Goal: Task Accomplishment & Management: Manage account settings

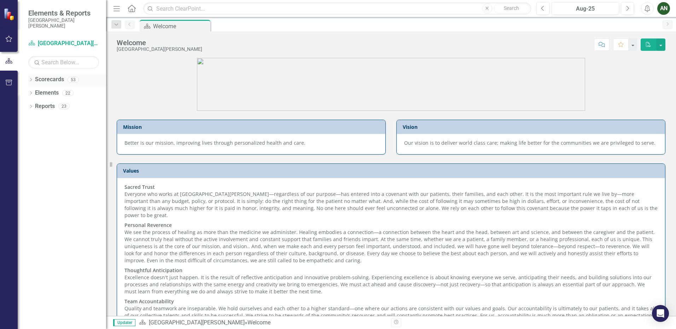
click at [33, 79] on icon "Dropdown" at bounding box center [30, 80] width 5 height 4
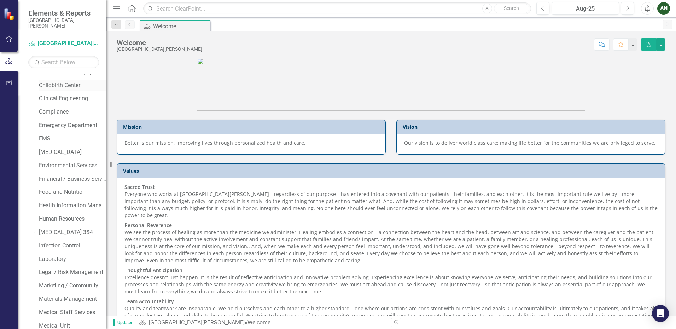
scroll to position [177, 0]
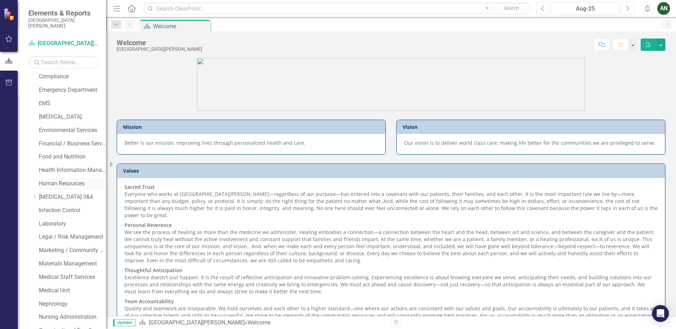
click at [54, 186] on link "Human Resources" at bounding box center [72, 184] width 67 height 8
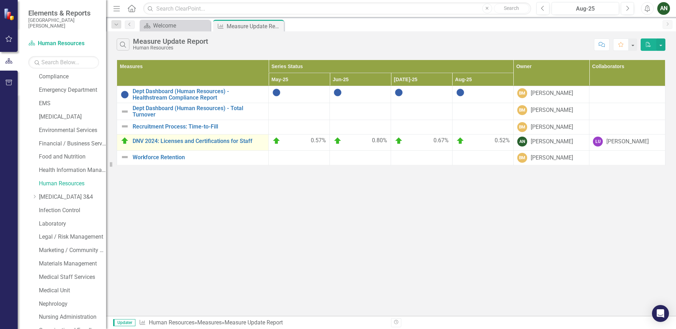
click at [203, 147] on td "DNV 2024: Licenses and Certifications for Staff Link Open Element" at bounding box center [193, 143] width 152 height 16
click at [204, 144] on link "DNV 2024: Licenses and Certifications for Staff" at bounding box center [199, 141] width 132 height 6
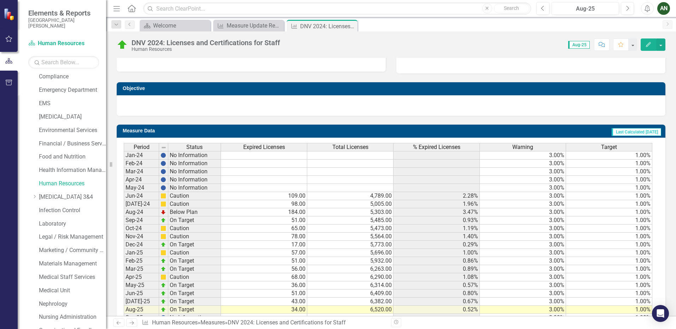
scroll to position [295, 0]
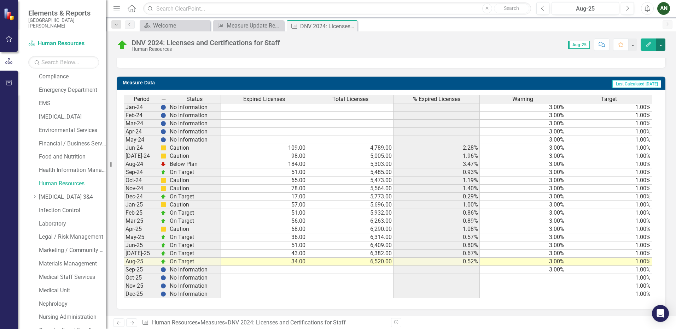
click at [660, 46] on button "button" at bounding box center [660, 45] width 9 height 12
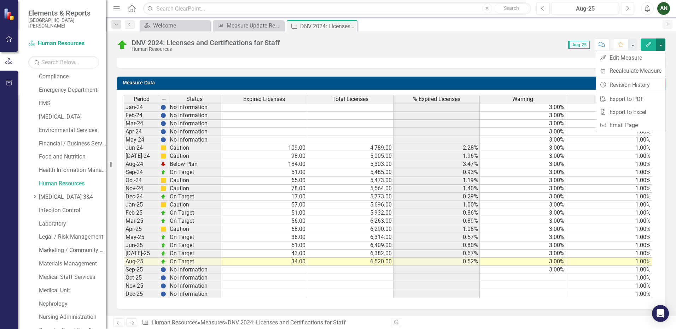
click at [660, 46] on button "button" at bounding box center [660, 45] width 9 height 12
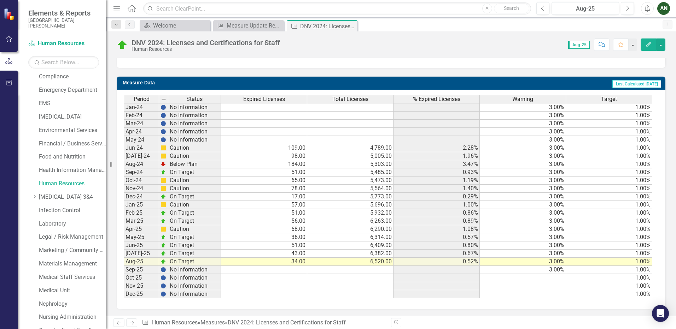
click at [455, 43] on div "Score: N/A Aug-25 Completed Comment Favorite Edit" at bounding box center [474, 45] width 382 height 12
click at [237, 25] on div "Measure Update Report" at bounding box center [250, 25] width 47 height 9
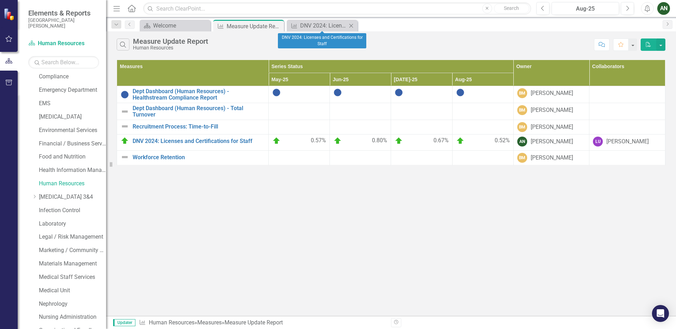
click at [351, 25] on icon "Close" at bounding box center [350, 26] width 7 height 6
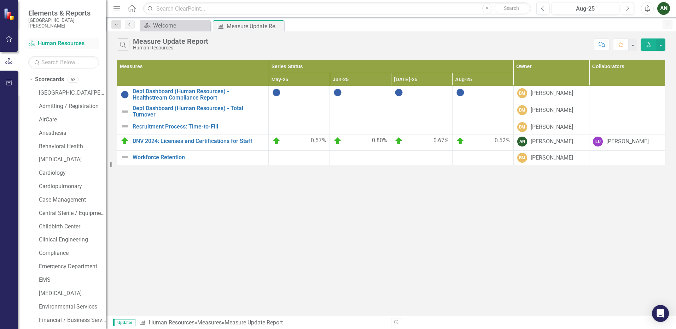
click at [49, 42] on link "Scorecard Human Resources" at bounding box center [63, 44] width 71 height 8
click at [134, 11] on icon "Home" at bounding box center [131, 8] width 9 height 7
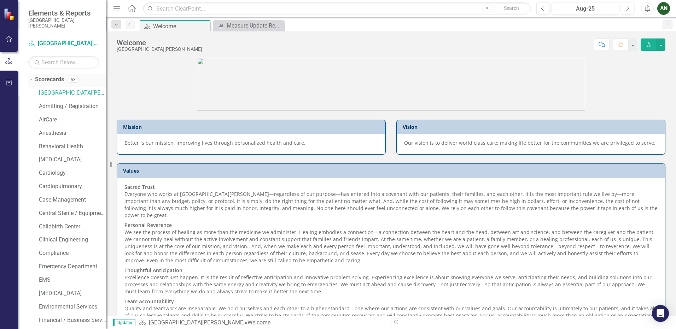
click at [31, 80] on icon "Dropdown" at bounding box center [30, 79] width 4 height 5
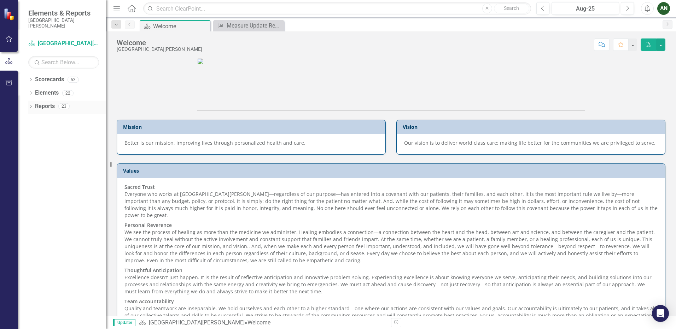
click at [32, 105] on div "Dropdown" at bounding box center [30, 107] width 5 height 6
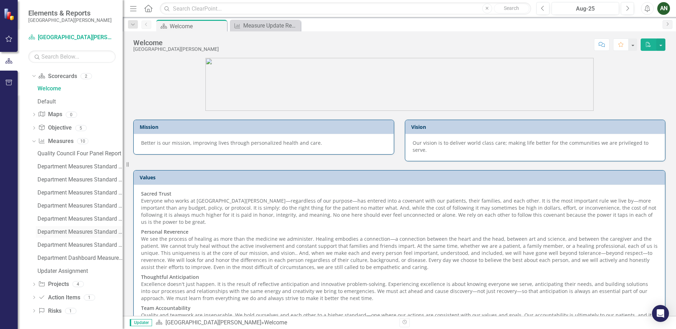
scroll to position [42, 0]
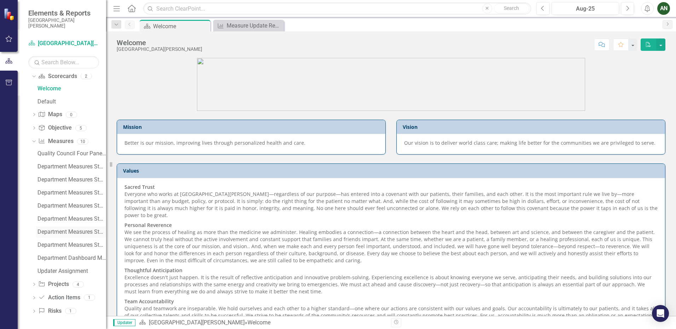
drag, startPoint x: 107, startPoint y: 227, endPoint x: 71, endPoint y: 227, distance: 35.3
click at [71, 227] on div "Elements & Reports [GEOGRAPHIC_DATA][PERSON_NAME] Scorecard [GEOGRAPHIC_DATA][P…" at bounding box center [53, 164] width 106 height 329
click at [34, 141] on icon "Dropdown" at bounding box center [33, 141] width 4 height 5
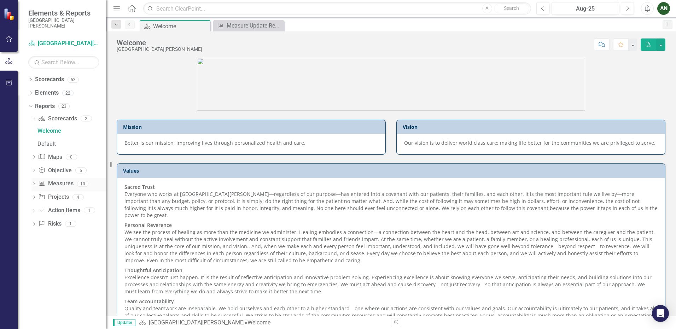
scroll to position [0, 0]
click at [659, 44] on button "button" at bounding box center [660, 45] width 9 height 12
click at [368, 41] on div "Score: N/A Aug-25 Completed Comment Favorite PDF" at bounding box center [435, 45] width 459 height 12
click at [118, 10] on icon "Menu" at bounding box center [116, 8] width 9 height 7
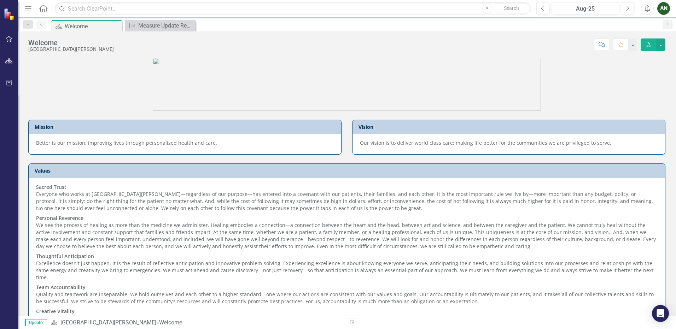
click at [29, 8] on icon "button" at bounding box center [28, 8] width 6 height 5
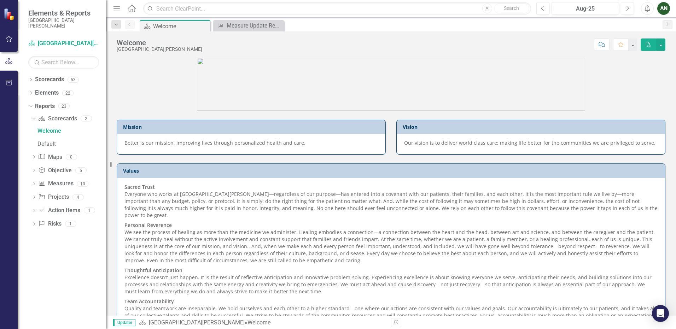
click at [132, 7] on icon "Home" at bounding box center [131, 8] width 9 height 7
click at [30, 80] on icon "Dropdown" at bounding box center [30, 80] width 5 height 4
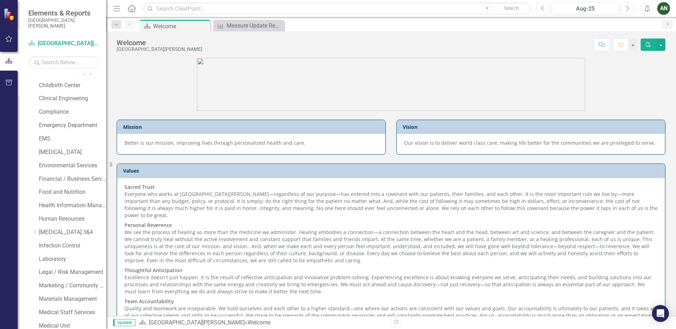
scroll to position [177, 0]
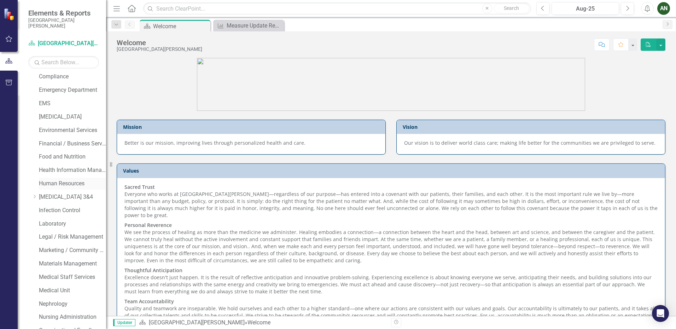
click at [46, 183] on link "Human Resources" at bounding box center [72, 184] width 67 height 8
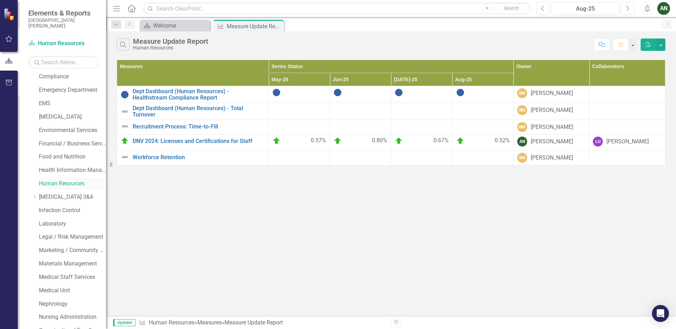
scroll to position [489, 0]
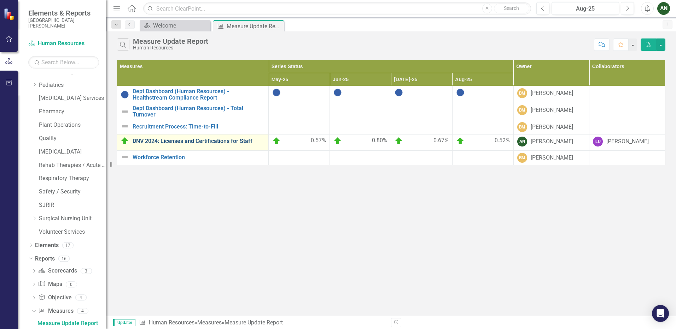
click at [203, 143] on link "DNV 2024: Licenses and Certifications for Staff" at bounding box center [199, 141] width 132 height 6
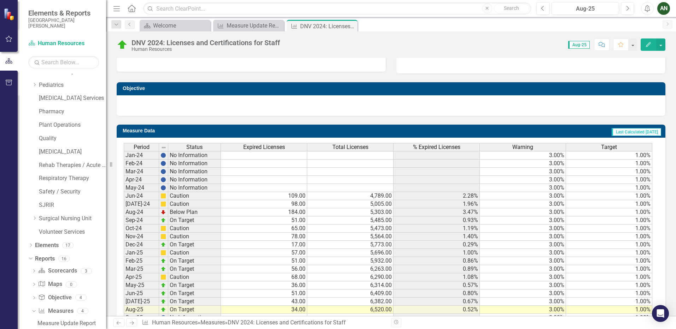
scroll to position [295, 0]
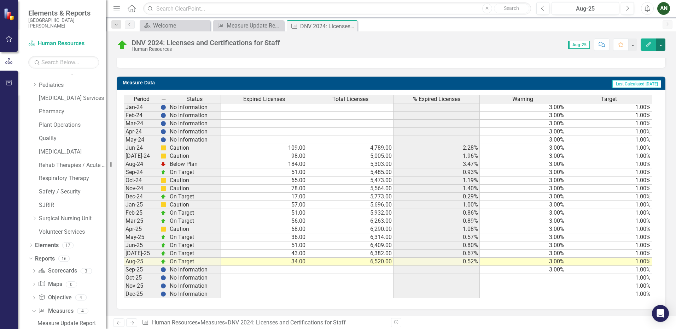
click at [660, 44] on button "button" at bounding box center [660, 45] width 9 height 12
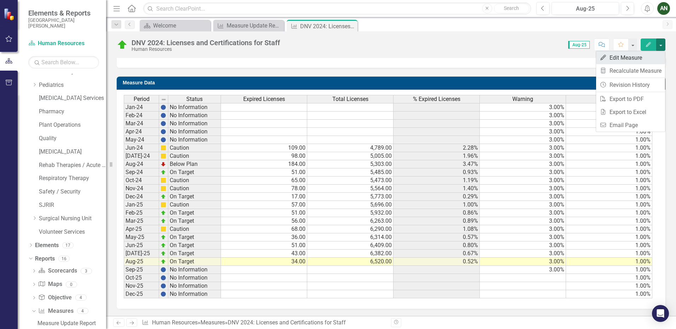
click at [648, 53] on link "Edit Edit Measure" at bounding box center [630, 57] width 69 height 13
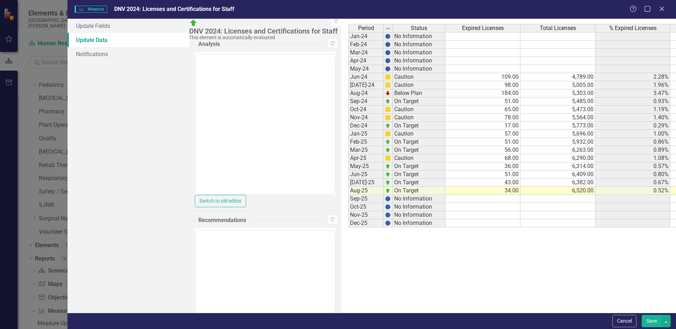
scroll to position [0, 0]
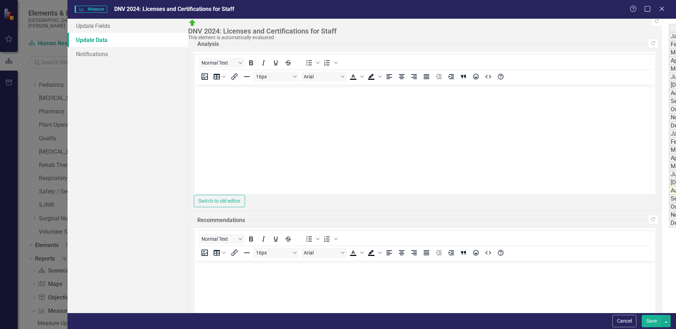
click at [90, 41] on link "Update Data" at bounding box center [127, 40] width 121 height 14
click at [654, 322] on button "Save" at bounding box center [651, 321] width 20 height 12
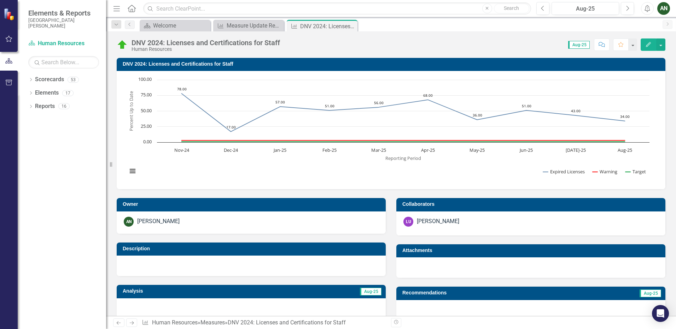
click at [646, 8] on icon "Alerts" at bounding box center [646, 8] width 7 height 7
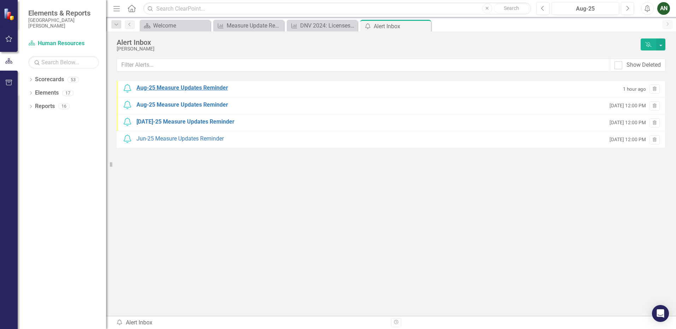
click at [222, 86] on div "Aug-25 Measure Updates Reminder" at bounding box center [182, 88] width 92 height 8
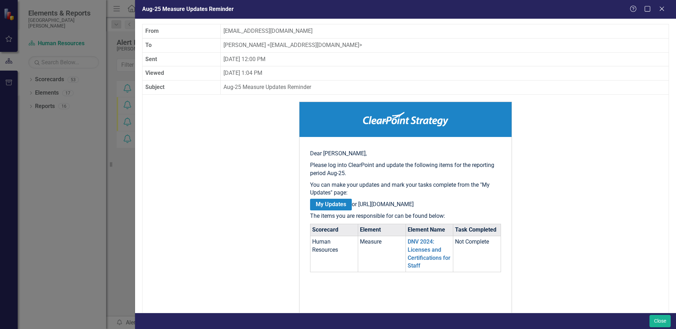
click at [330, 205] on link "My Updates" at bounding box center [331, 205] width 42 height 12
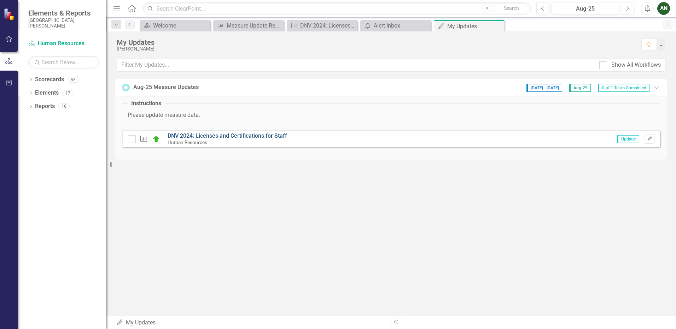
click at [178, 137] on link "DNV 2024: Licenses and Certifications for Staff" at bounding box center [226, 136] width 119 height 7
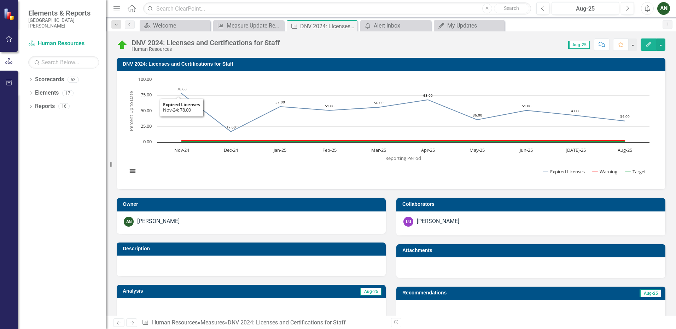
click at [130, 11] on icon "Home" at bounding box center [131, 8] width 9 height 7
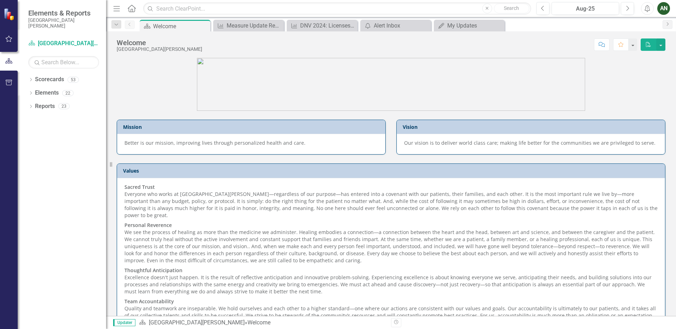
click at [662, 7] on div "AN" at bounding box center [663, 8] width 13 height 13
click at [637, 89] on link "Logout Log Out" at bounding box center [641, 89] width 56 height 13
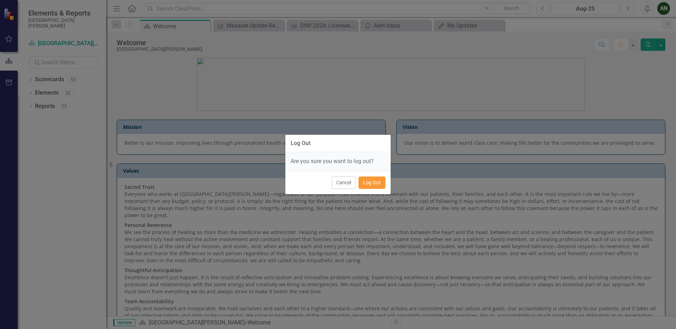
click at [376, 187] on button "Log Out" at bounding box center [371, 183] width 27 height 12
